Goal: Task Accomplishment & Management: Complete application form

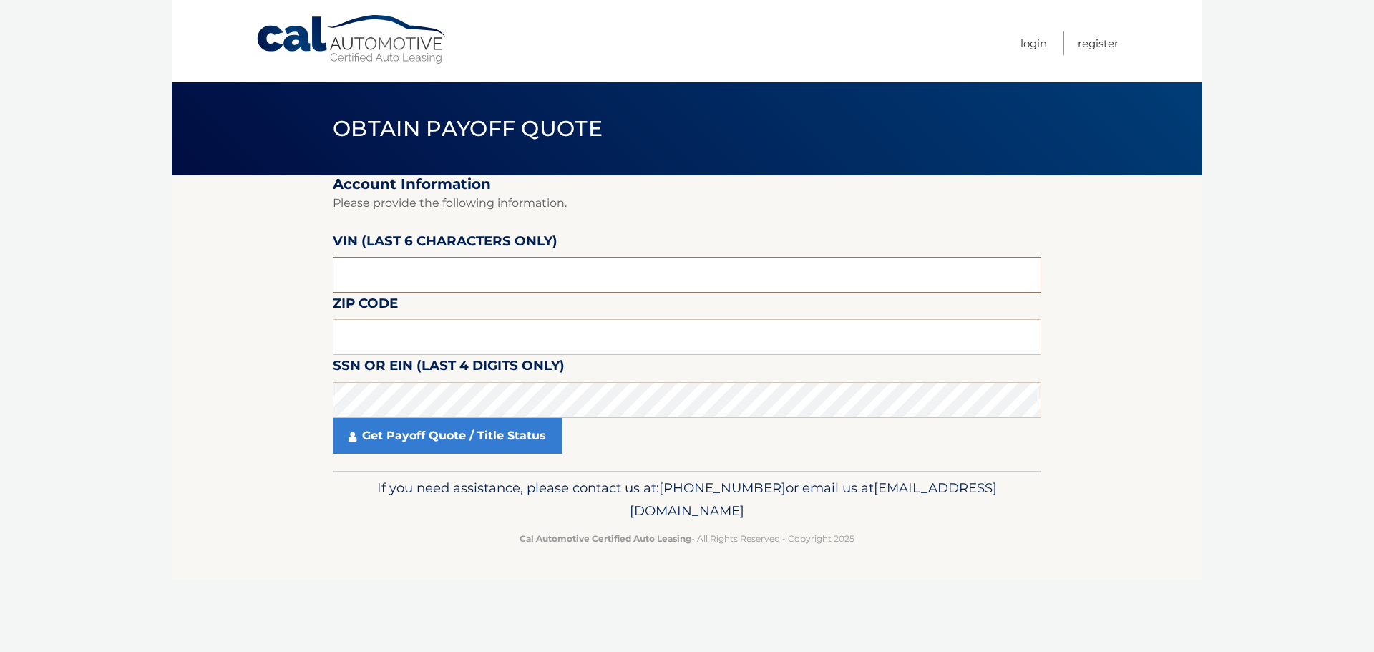
click at [427, 273] on input "text" at bounding box center [687, 275] width 708 height 36
click at [535, 336] on input "text" at bounding box center [687, 337] width 708 height 36
paste input "5NMJE"
type input "5NMJE"
drag, startPoint x: 469, startPoint y: 338, endPoint x: 297, endPoint y: 341, distance: 171.7
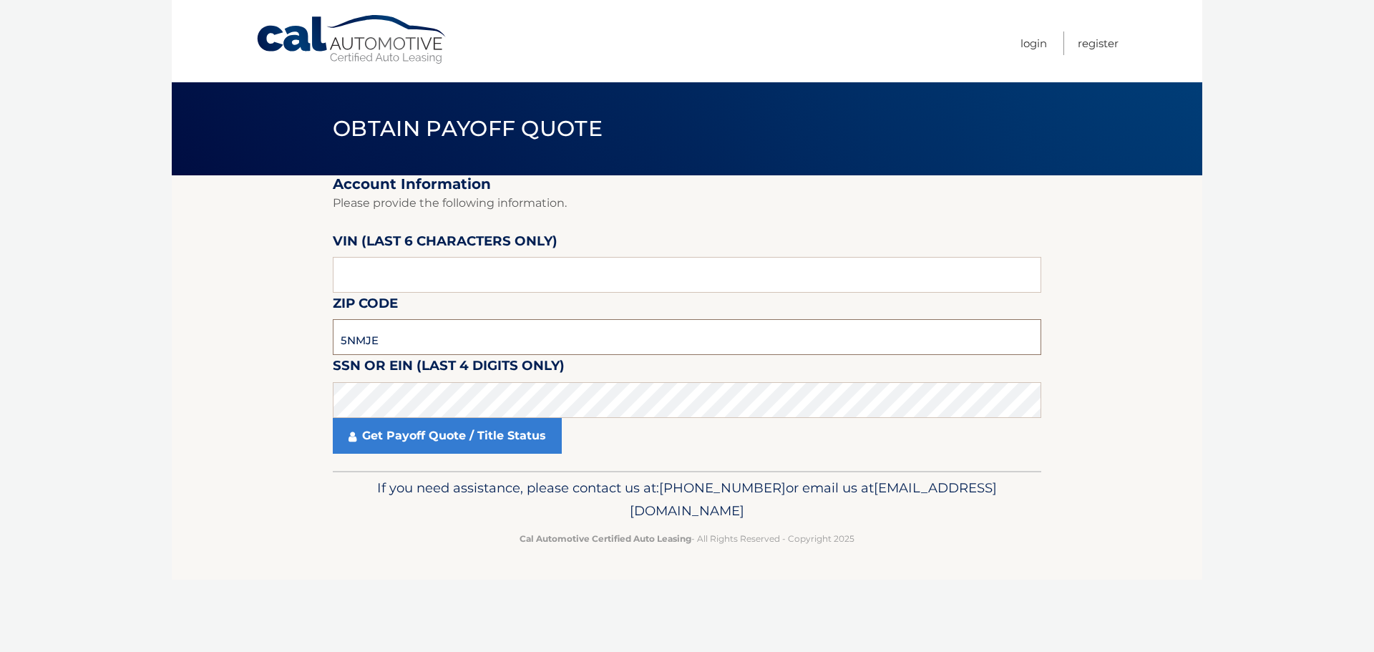
click at [297, 341] on section "Account Information Please provide the following information. VIN (last 6 chara…" at bounding box center [687, 322] width 1030 height 295
click at [409, 267] on input "text" at bounding box center [687, 275] width 708 height 36
click at [408, 273] on input "text" at bounding box center [687, 275] width 708 height 36
type input "135292"
type input "11731"
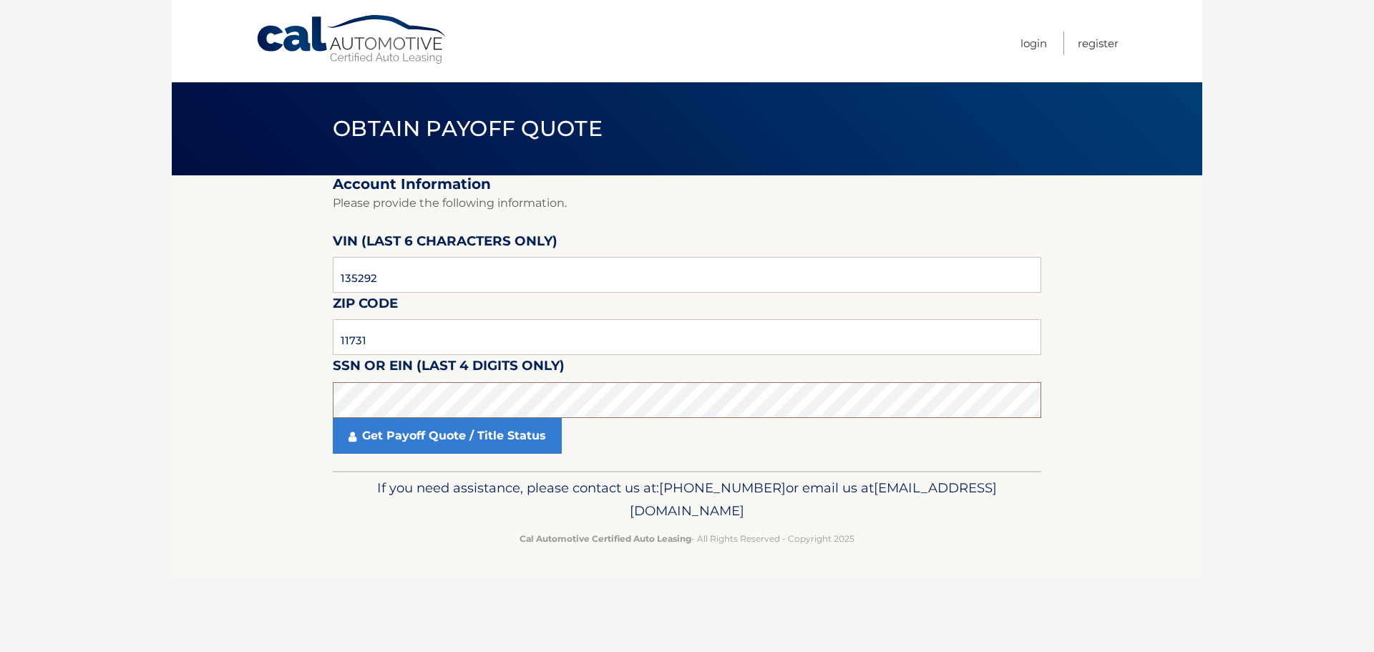
click button "For Originating Dealer" at bounding box center [0, 0] width 0 height 0
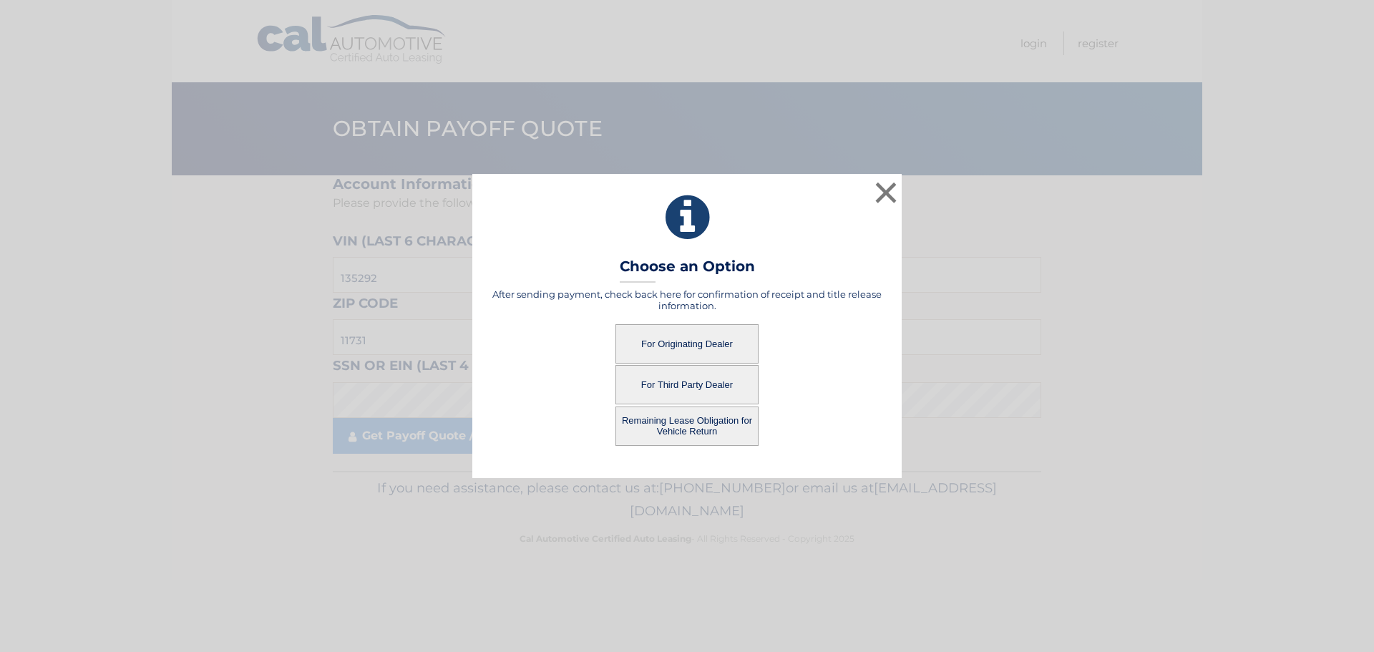
click at [690, 429] on button "Remaining Lease Obligation for Vehicle Return" at bounding box center [686, 425] width 143 height 39
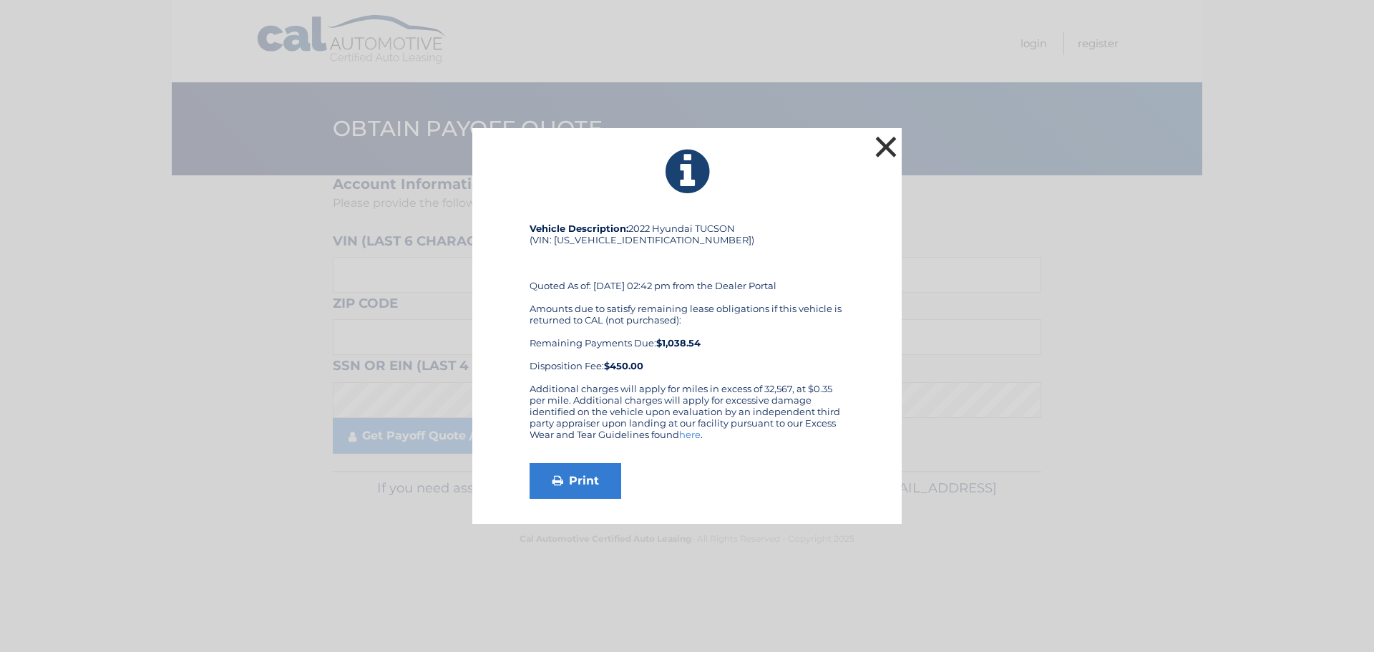
click at [885, 146] on button "×" at bounding box center [885, 146] width 29 height 29
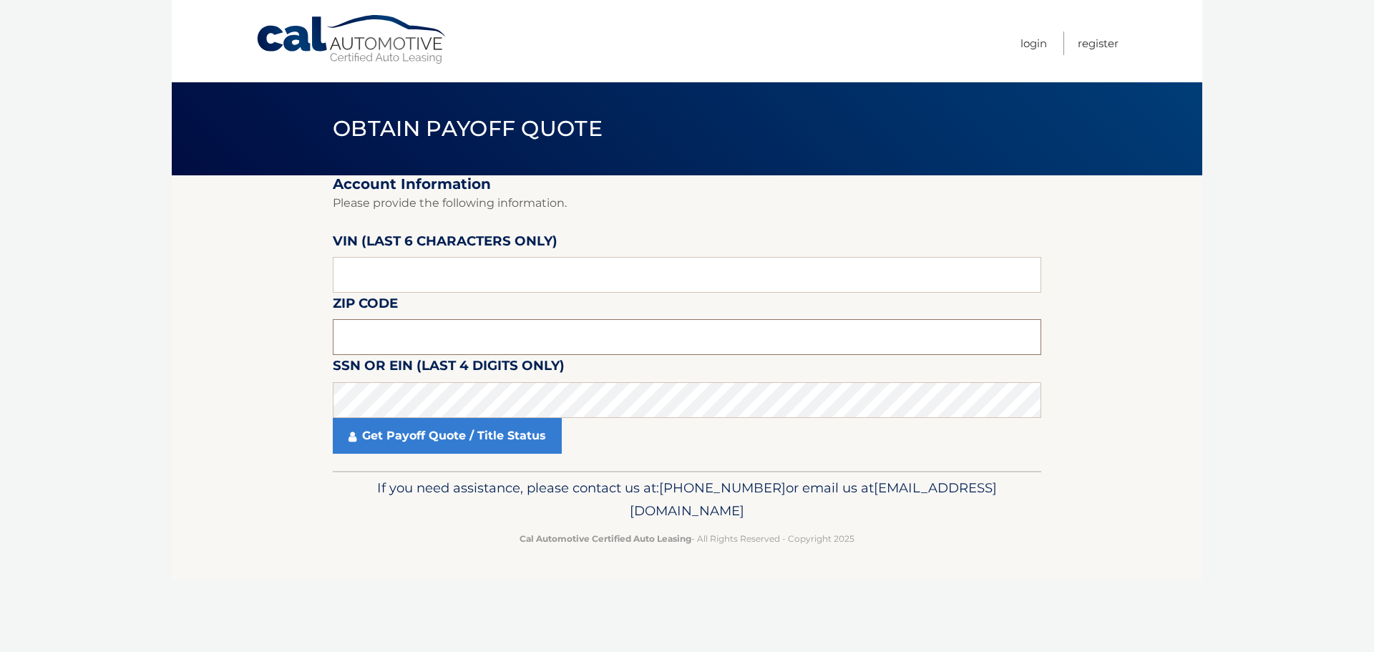
click at [409, 336] on input "text" at bounding box center [687, 337] width 708 height 36
click at [401, 280] on input "text" at bounding box center [687, 275] width 708 height 36
drag, startPoint x: 399, startPoint y: 278, endPoint x: 320, endPoint y: 277, distance: 79.4
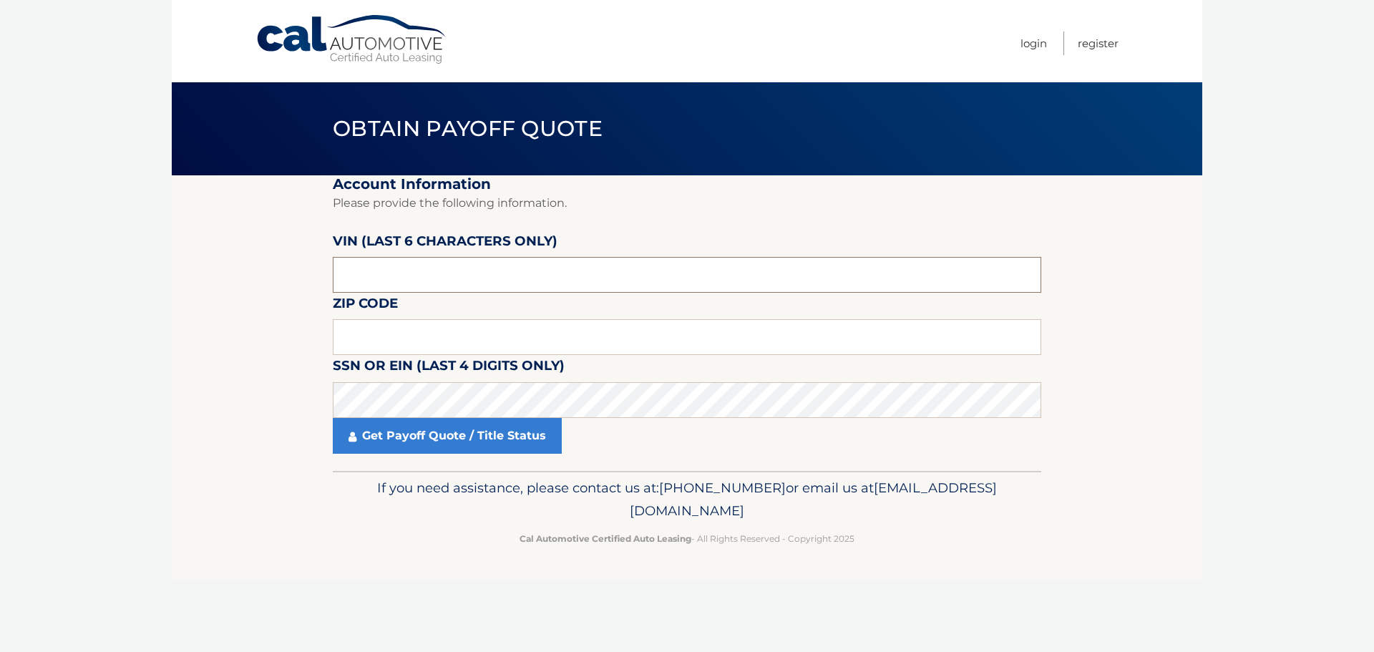
click at [320, 277] on section "Account Information Please provide the following information. [PERSON_NAME] (la…" at bounding box center [687, 322] width 1030 height 295
click at [371, 279] on input "text" at bounding box center [687, 275] width 708 height 36
type input "135292"
type input "11731"
click button "For Originating Dealer" at bounding box center [0, 0] width 0 height 0
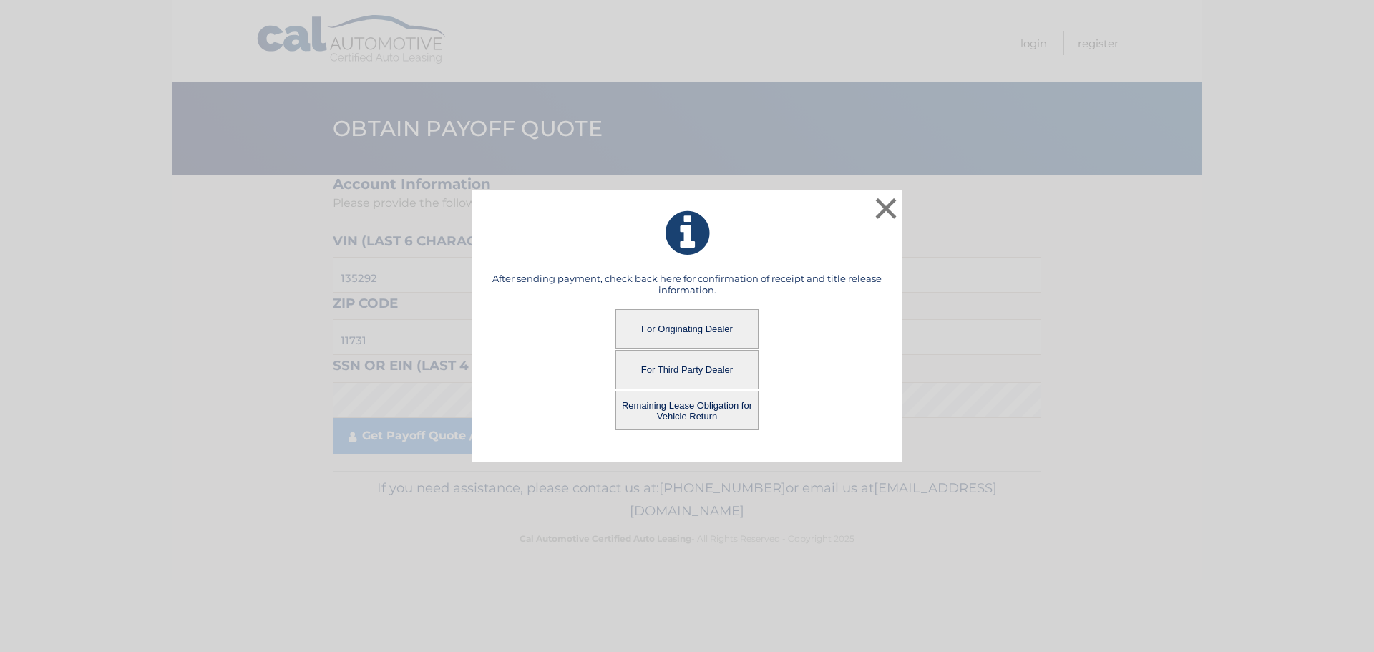
click at [653, 328] on button "For Originating Dealer" at bounding box center [686, 328] width 143 height 39
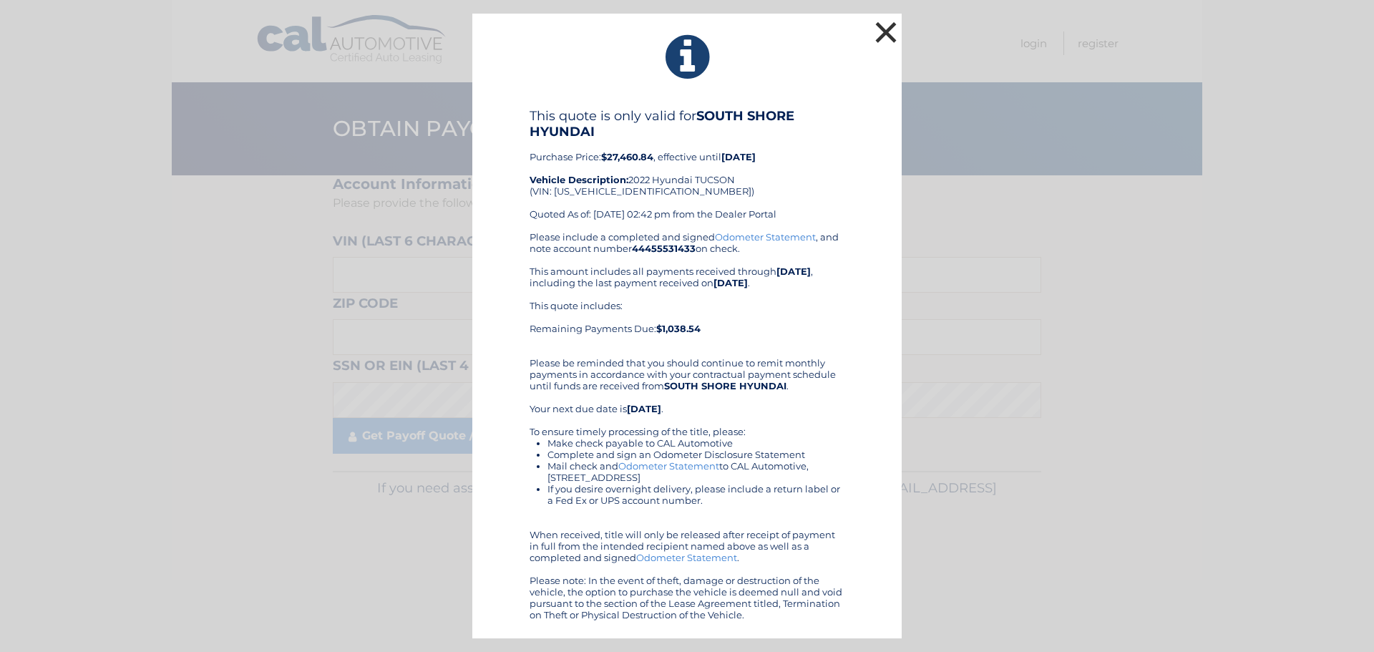
click at [884, 33] on button "×" at bounding box center [885, 32] width 29 height 29
